Goal: Information Seeking & Learning: Learn about a topic

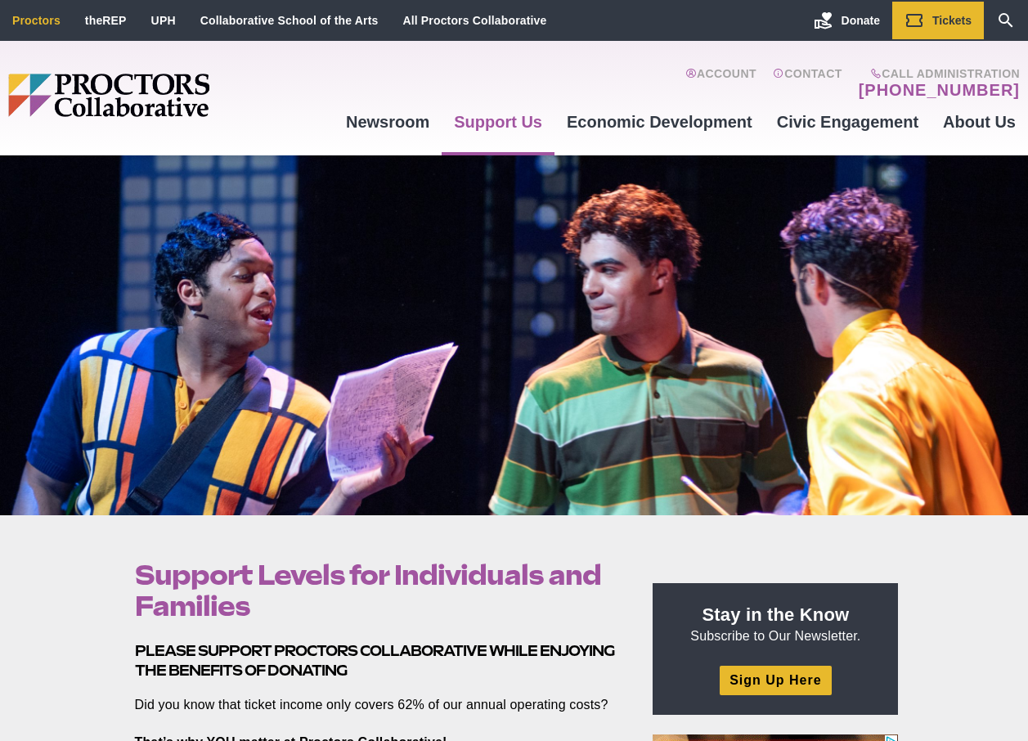
click at [43, 20] on link "Proctors" at bounding box center [36, 20] width 48 height 13
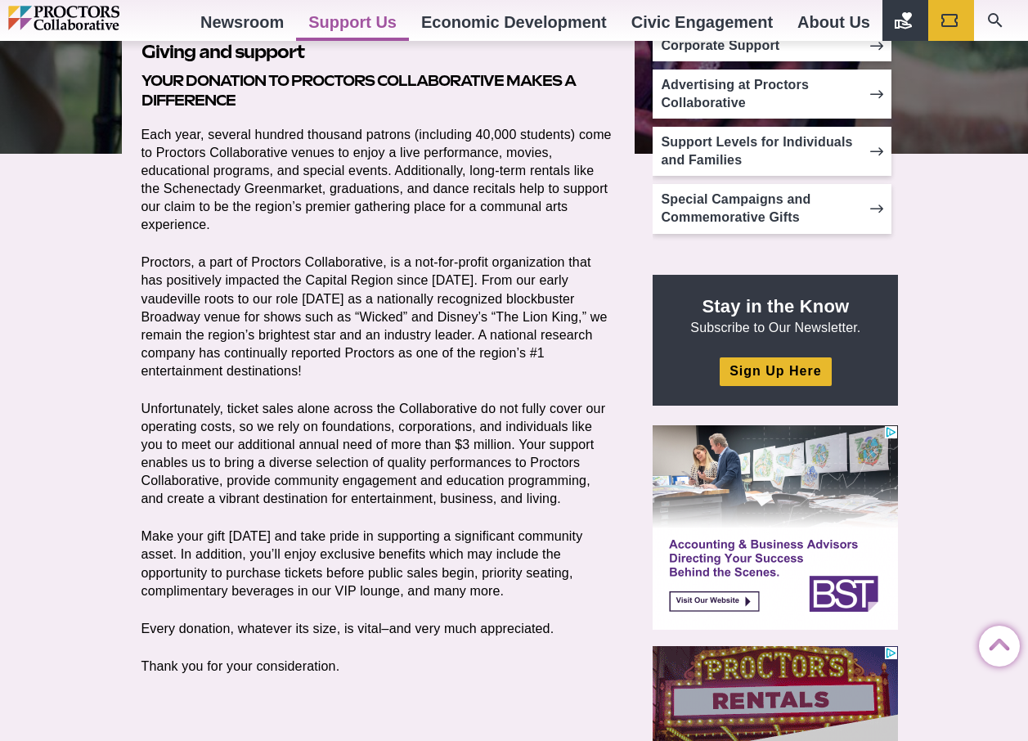
scroll to position [327, 0]
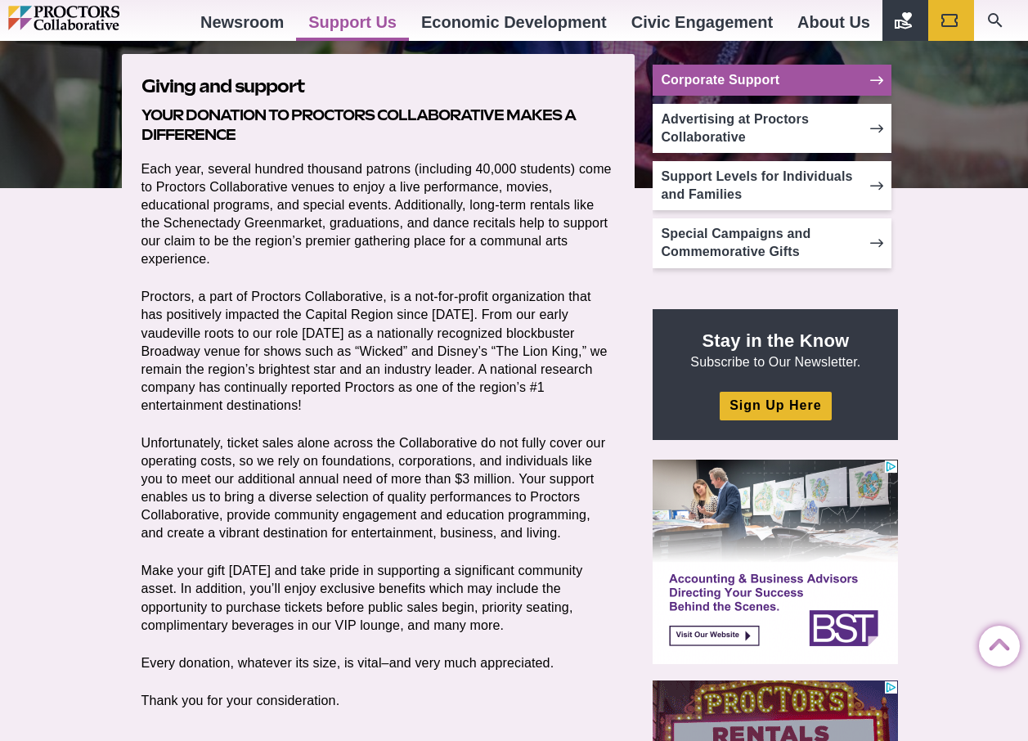
click at [744, 85] on link "Corporate Support" at bounding box center [771, 80] width 239 height 31
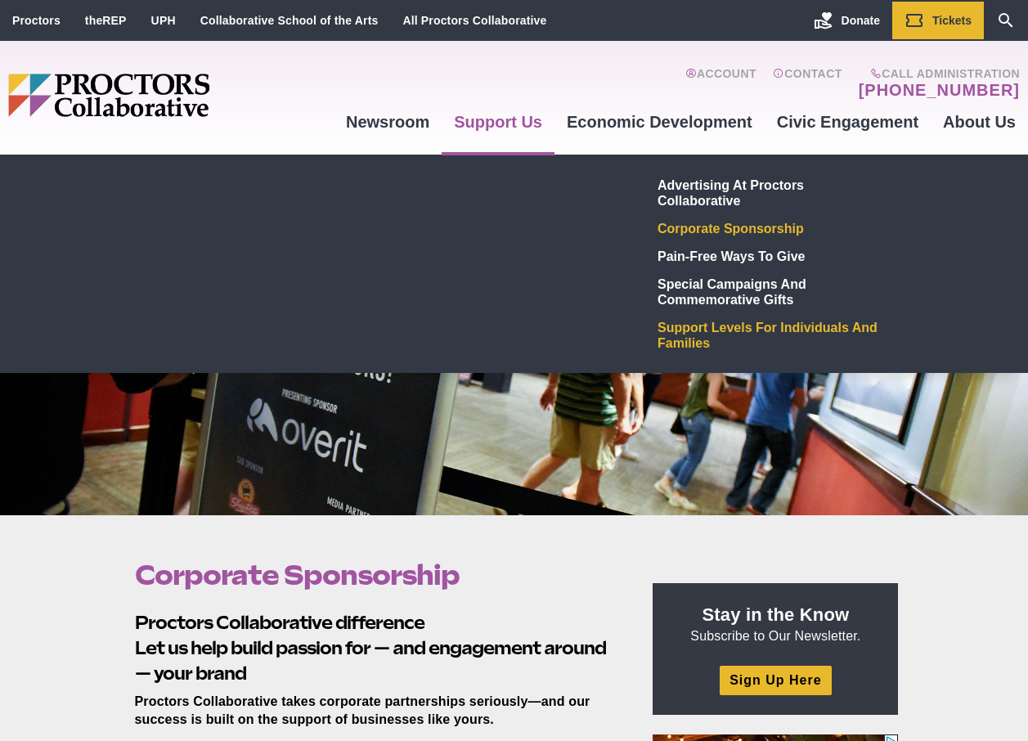
click at [723, 330] on link "Support Levels for Individuals and Families" at bounding box center [771, 334] width 239 height 43
